Goal: Transaction & Acquisition: Purchase product/service

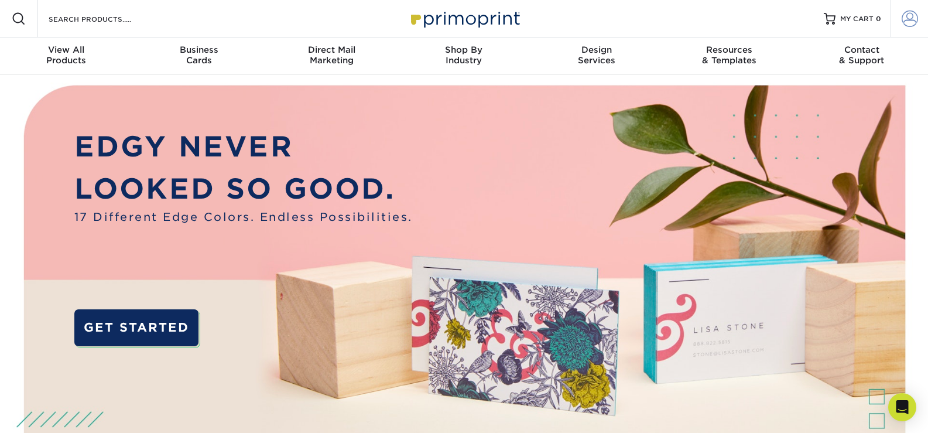
type input "perfectsmilespartners@gmail.com"
click at [911, 22] on span at bounding box center [910, 19] width 16 height 16
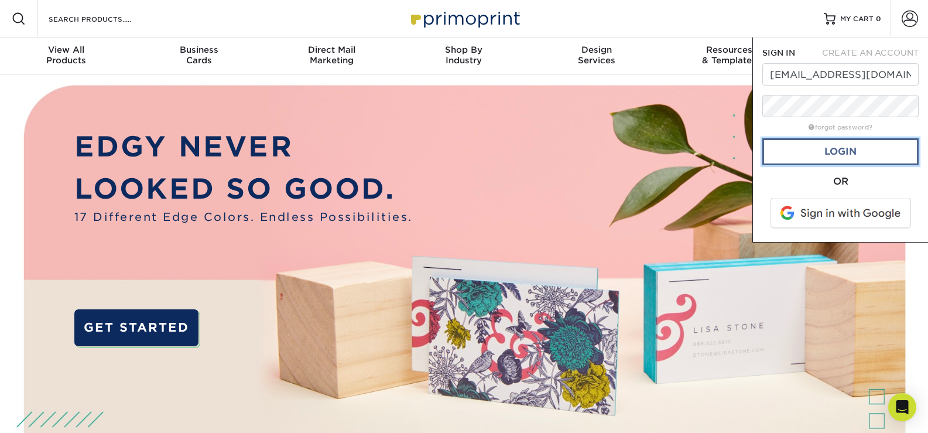
click at [851, 157] on link "Login" at bounding box center [840, 151] width 156 height 27
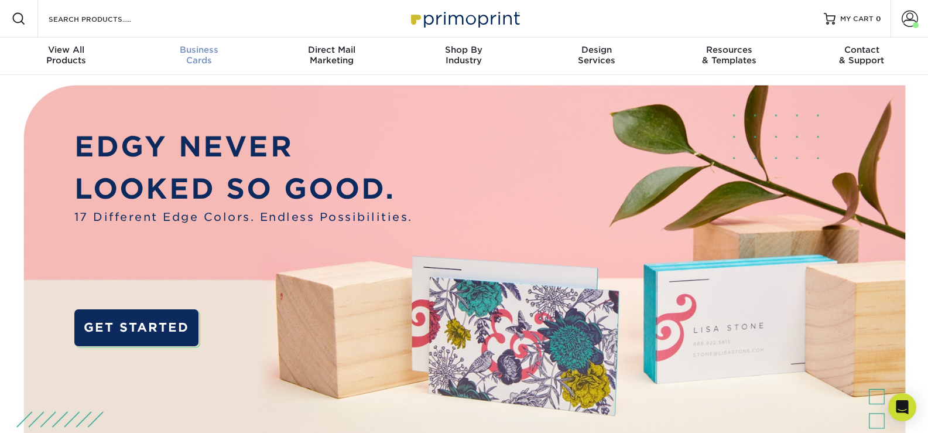
click at [210, 56] on div "Business Cards" at bounding box center [198, 54] width 132 height 21
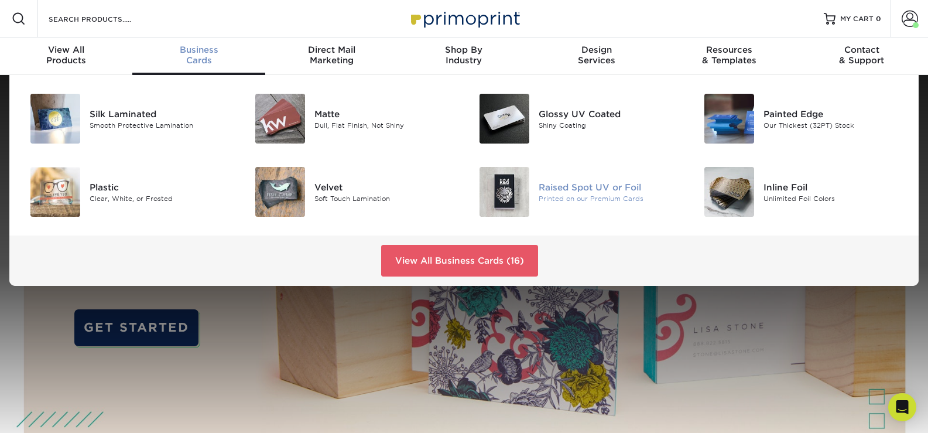
click at [580, 186] on div "Raised Spot UV or Foil" at bounding box center [609, 186] width 141 height 13
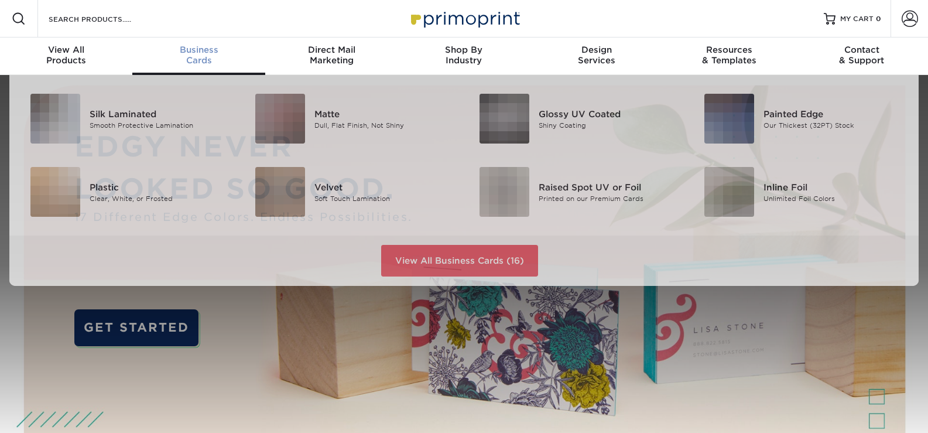
click at [191, 51] on span "Business" at bounding box center [198, 49] width 132 height 11
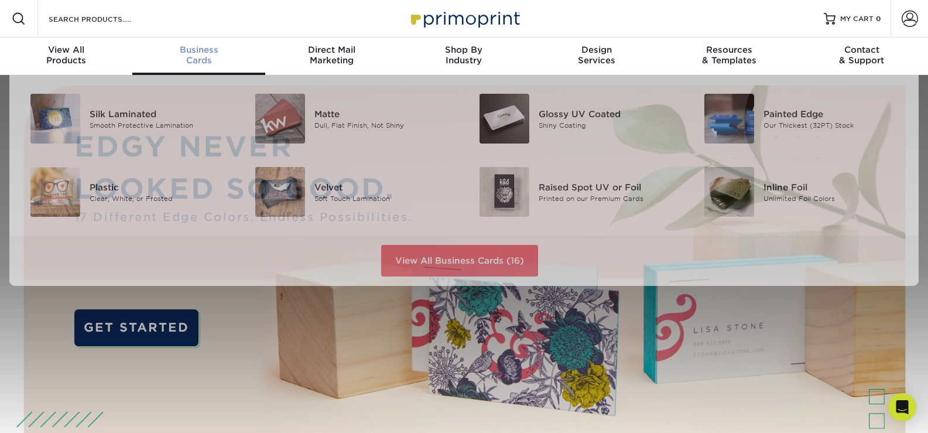
click at [204, 54] on span "Business" at bounding box center [198, 49] width 132 height 11
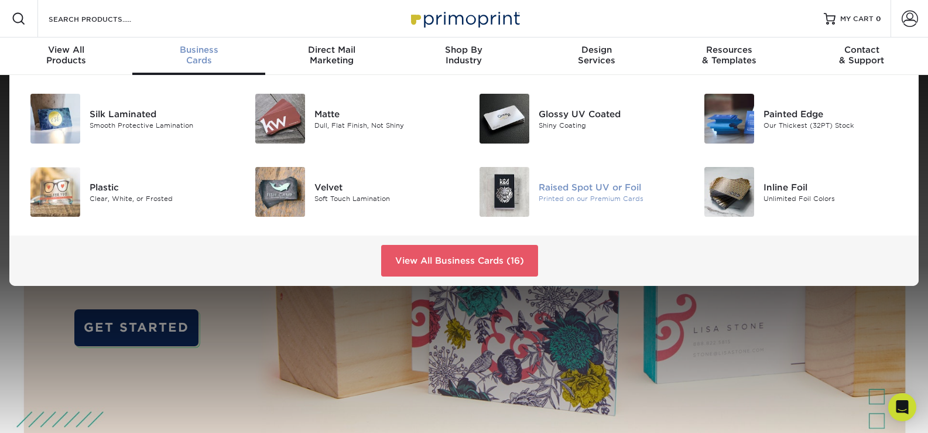
click at [560, 199] on div "Printed on our Premium Cards" at bounding box center [609, 198] width 141 height 10
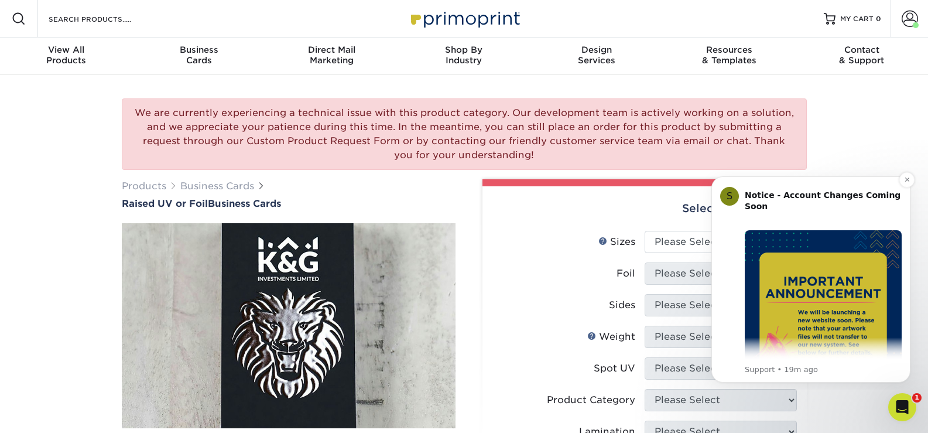
scroll to position [263, 0]
